Goal: Find specific page/section: Find specific page/section

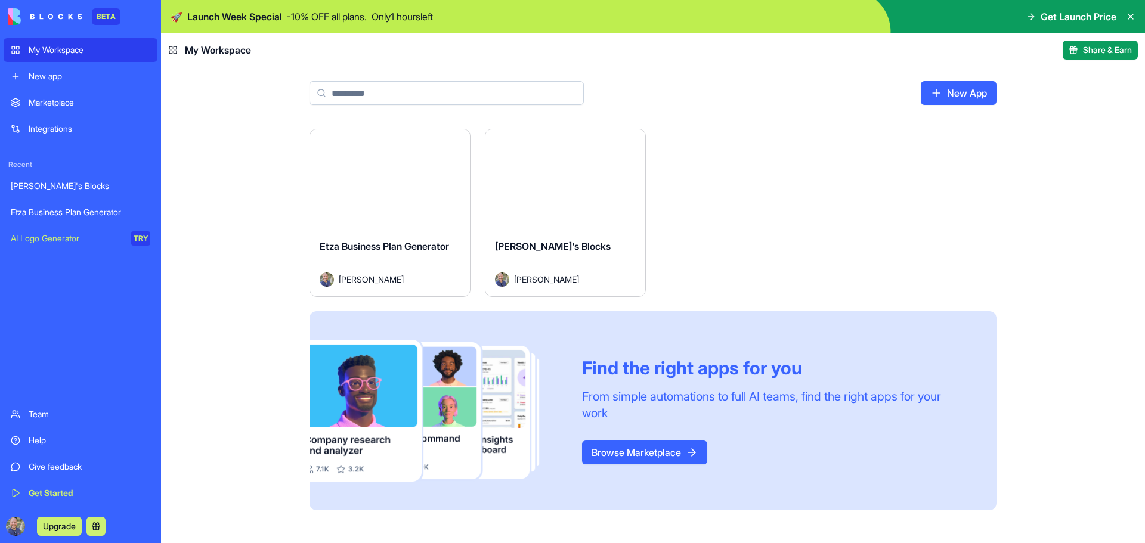
click at [64, 198] on div "[PERSON_NAME]'s Blocks Etza Business Plan Generator AI Logo Generator TRY" at bounding box center [81, 212] width 154 height 76
click at [58, 183] on div "[PERSON_NAME]'s Blocks" at bounding box center [81, 186] width 140 height 12
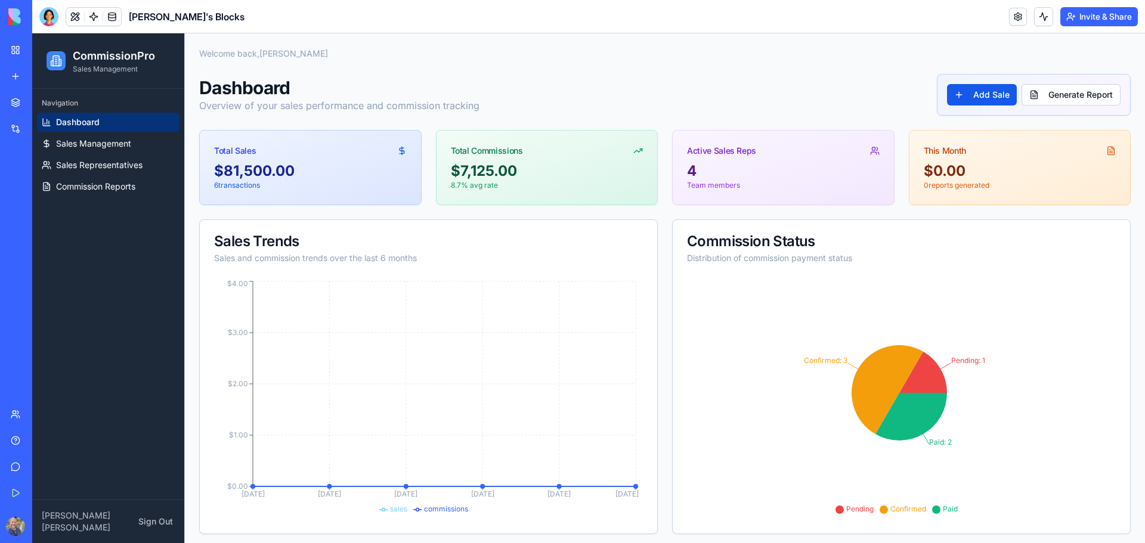
click at [35, 14] on img at bounding box center [45, 16] width 74 height 17
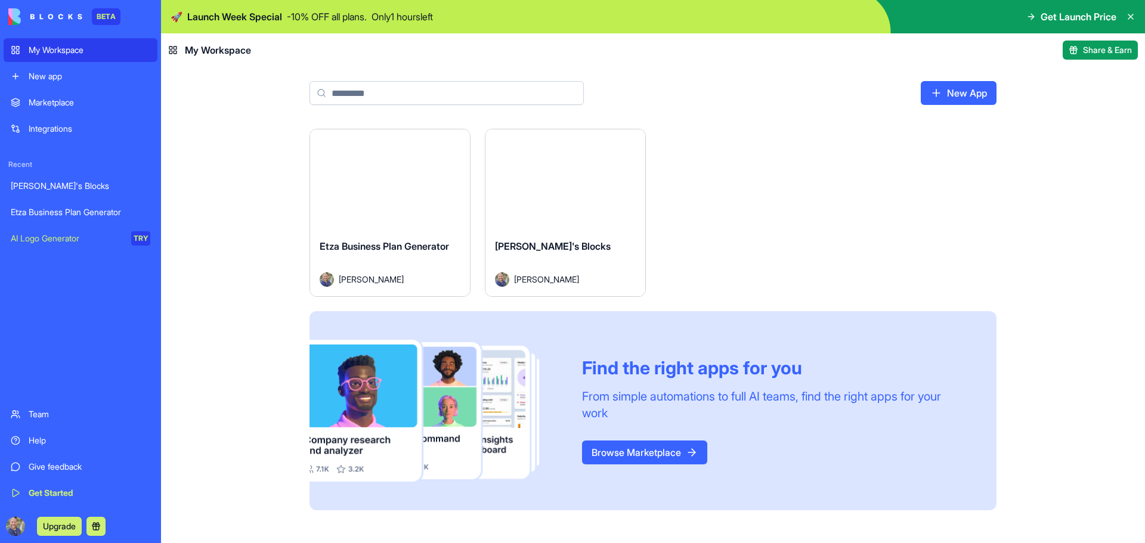
click at [793, 274] on div "Launch Etza Business Plan Generator [PERSON_NAME] Launch [PERSON_NAME]'s Blocks…" at bounding box center [652, 320] width 687 height 382
